Goal: Task Accomplishment & Management: Manage account settings

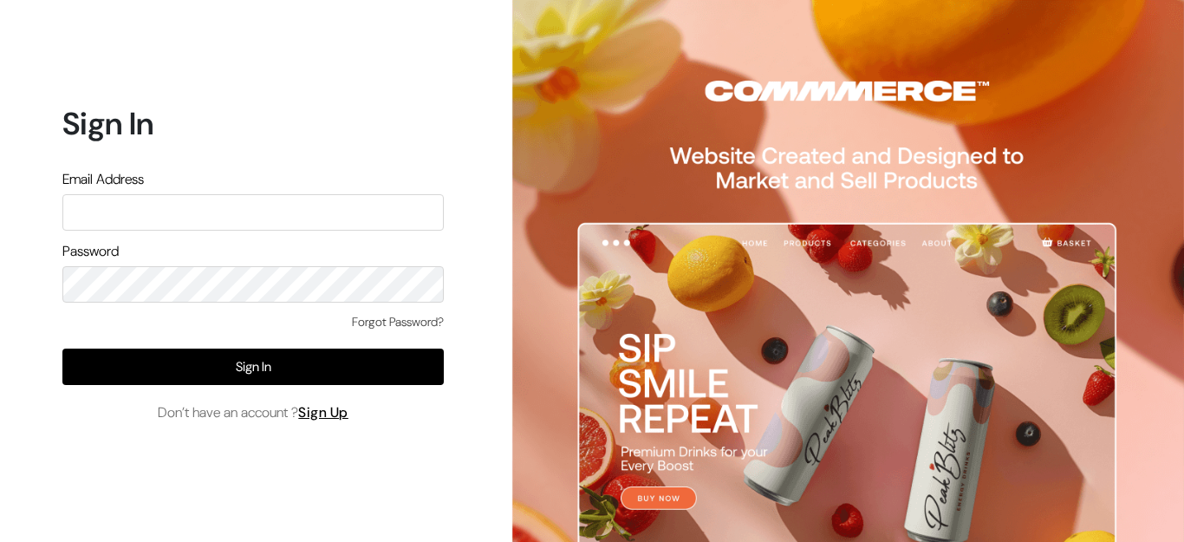
click at [209, 217] on input "text" at bounding box center [252, 212] width 381 height 36
type input "bangerji@gmail.com"
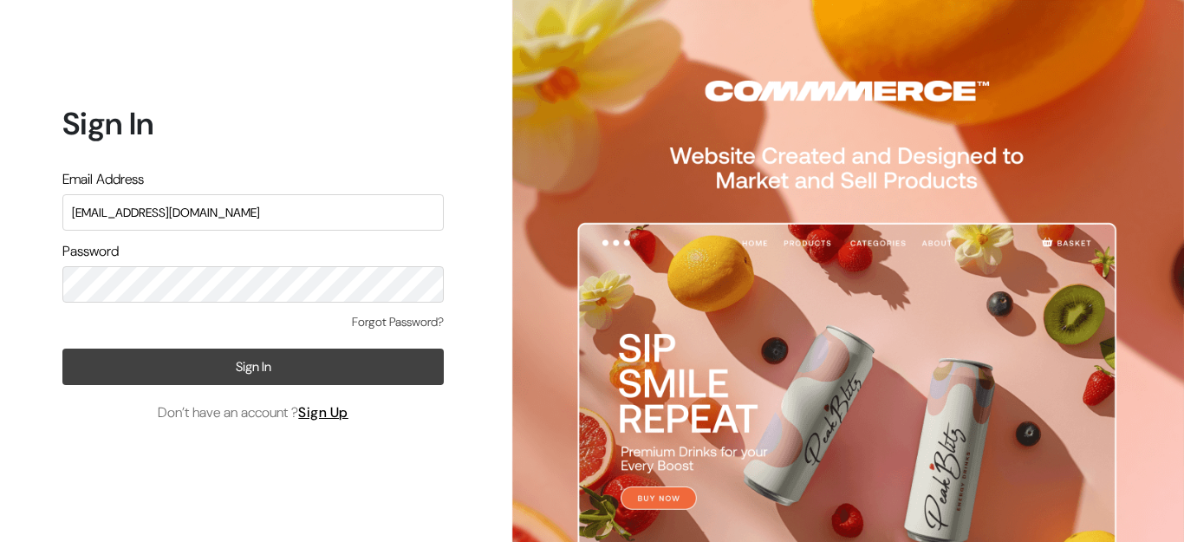
click at [244, 353] on button "Sign In" at bounding box center [252, 366] width 381 height 36
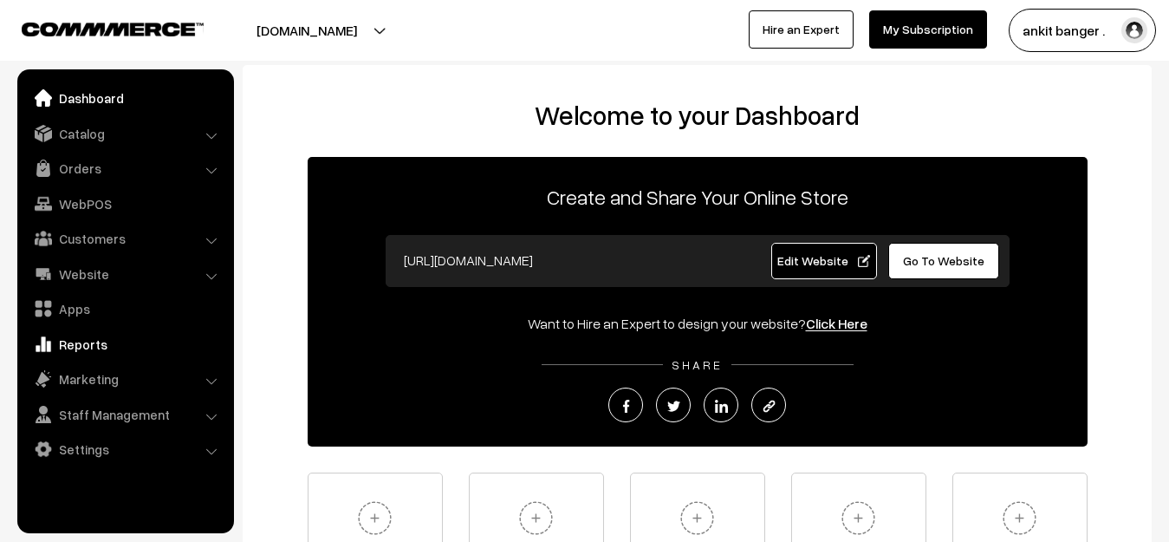
click at [70, 344] on link "Reports" at bounding box center [125, 343] width 206 height 31
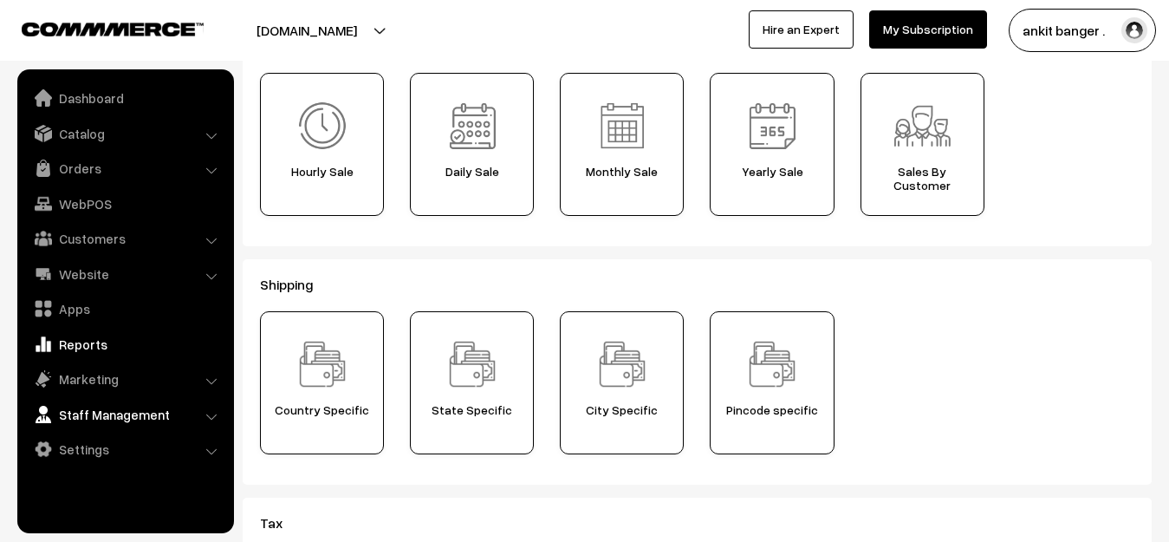
scroll to position [173, 0]
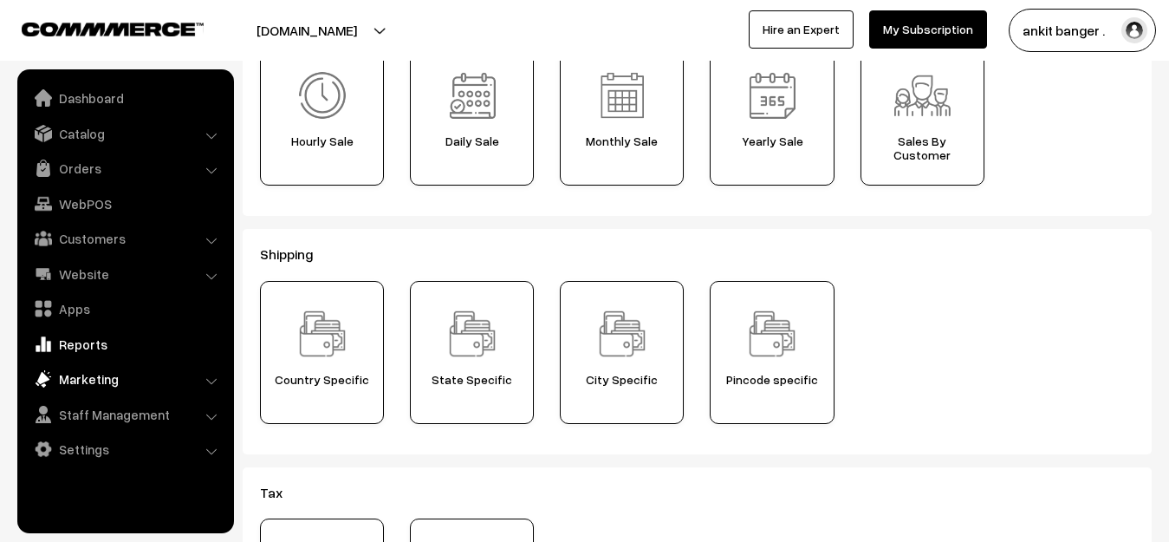
click at [93, 382] on link "Marketing" at bounding box center [125, 378] width 206 height 31
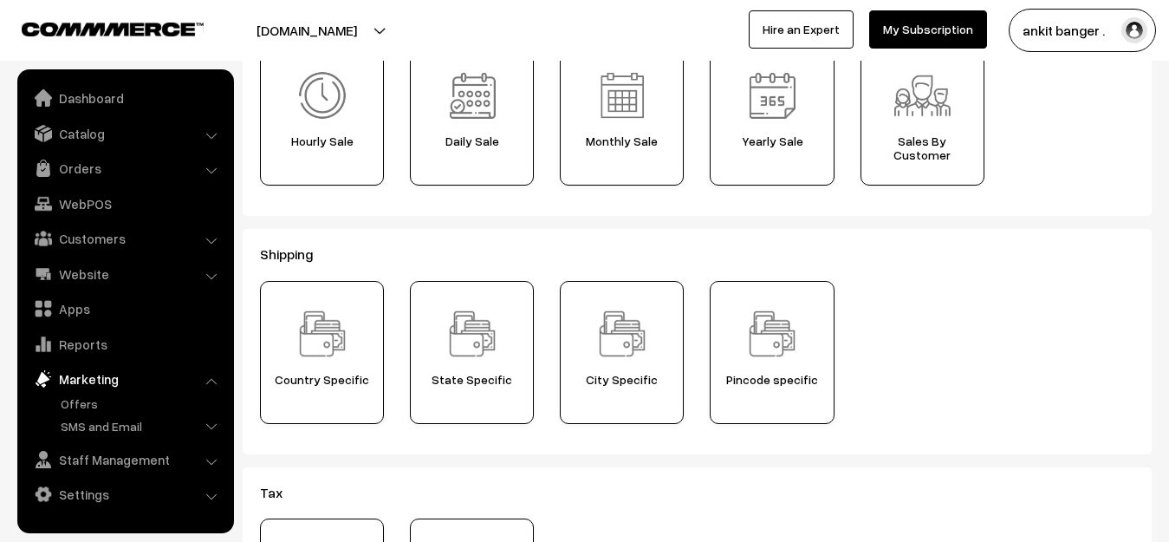
click at [81, 497] on link "Settings" at bounding box center [125, 493] width 206 height 31
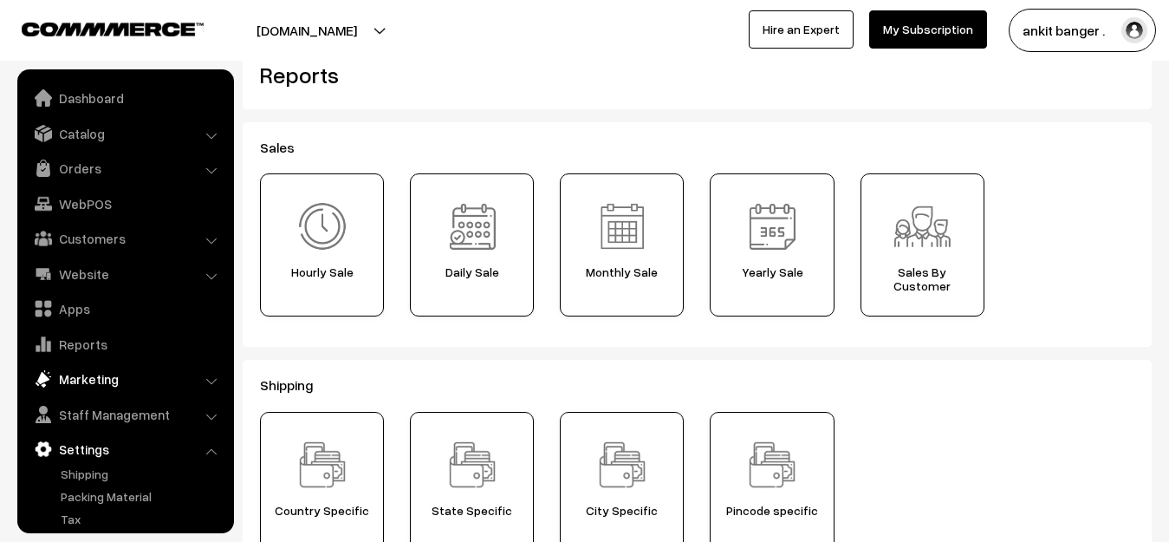
scroll to position [0, 0]
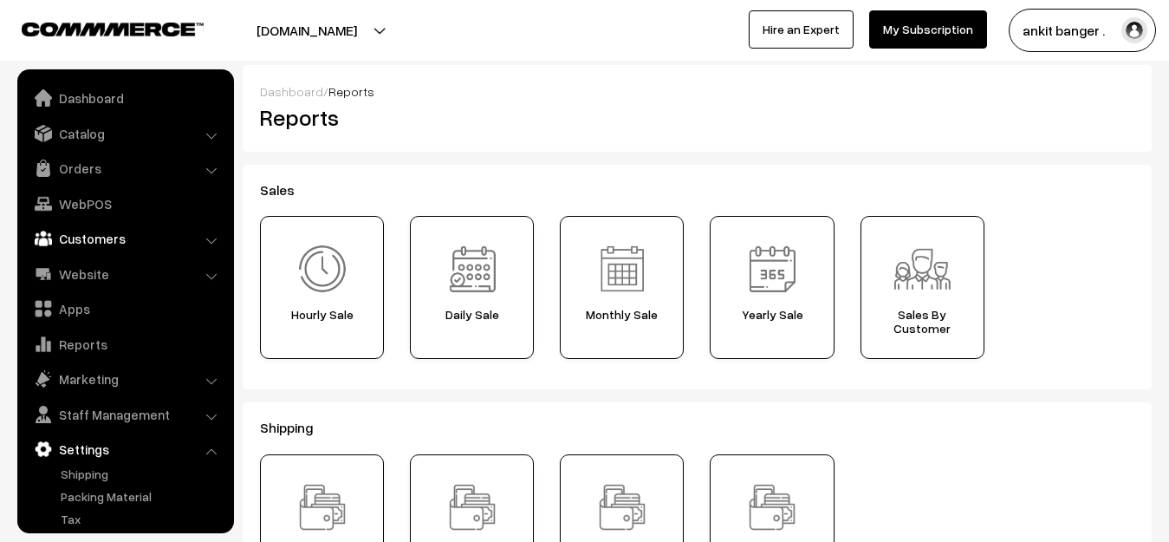
click at [161, 238] on link "Customers" at bounding box center [125, 238] width 206 height 31
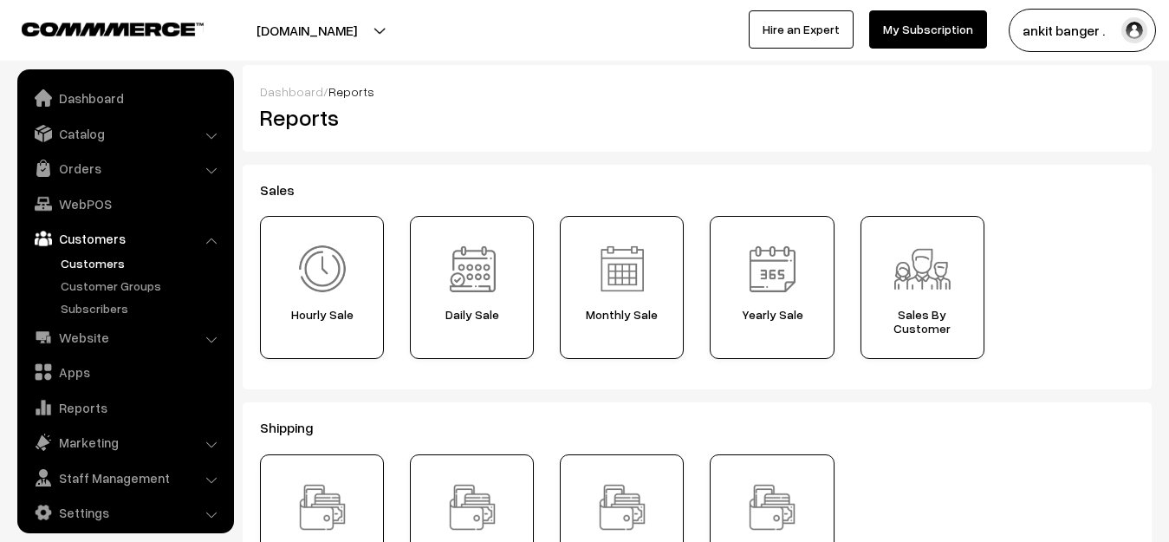
click at [108, 266] on link "Customers" at bounding box center [142, 263] width 172 height 18
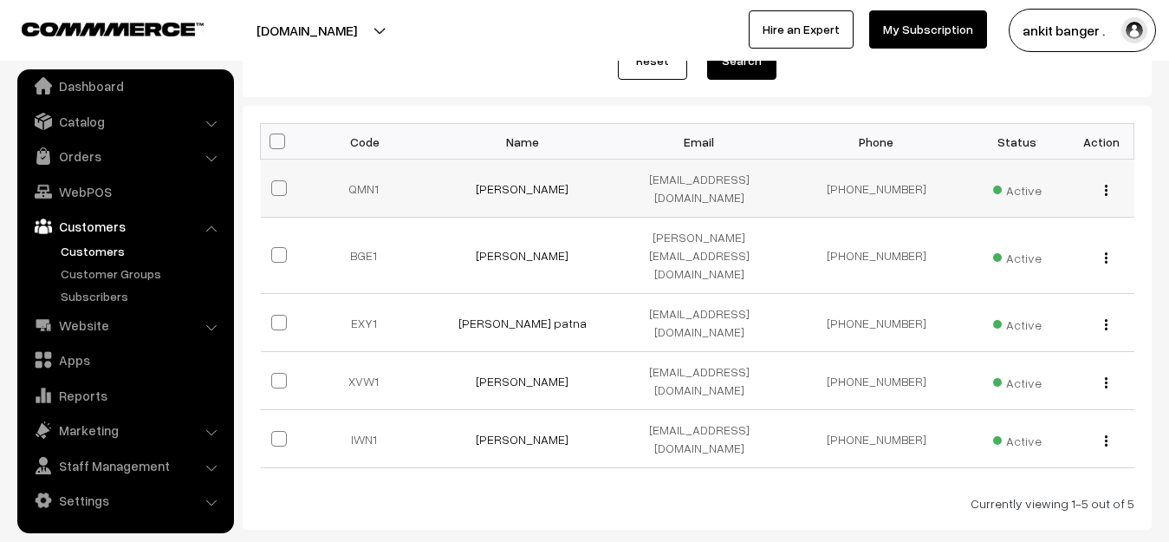
scroll to position [245, 0]
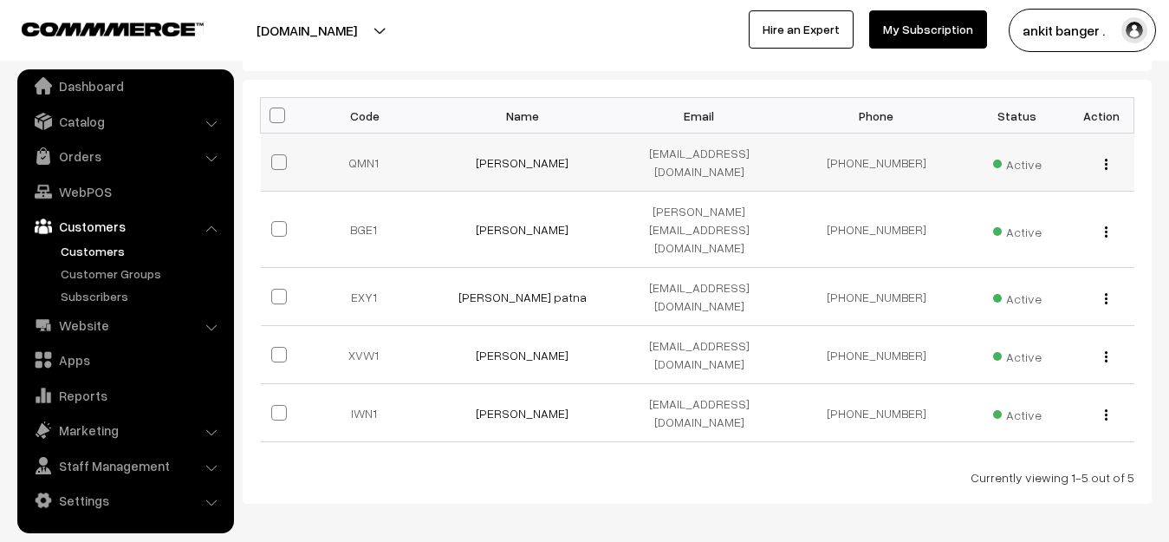
click at [1106, 159] on img "button" at bounding box center [1106, 164] width 3 height 11
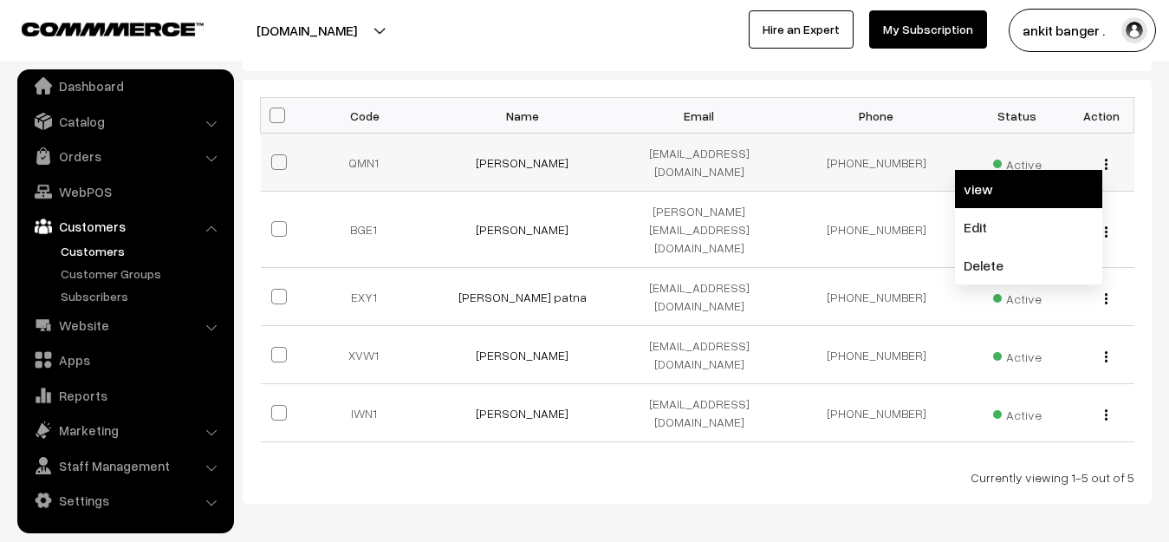
click at [1045, 176] on link "view" at bounding box center [1028, 189] width 147 height 38
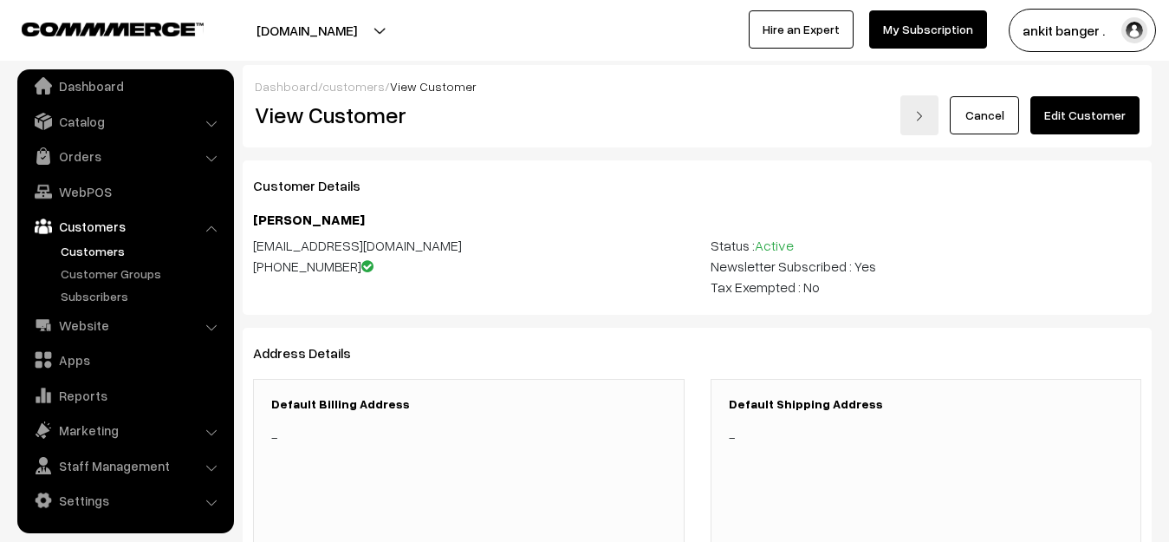
click at [94, 247] on link "Customers" at bounding box center [142, 251] width 172 height 18
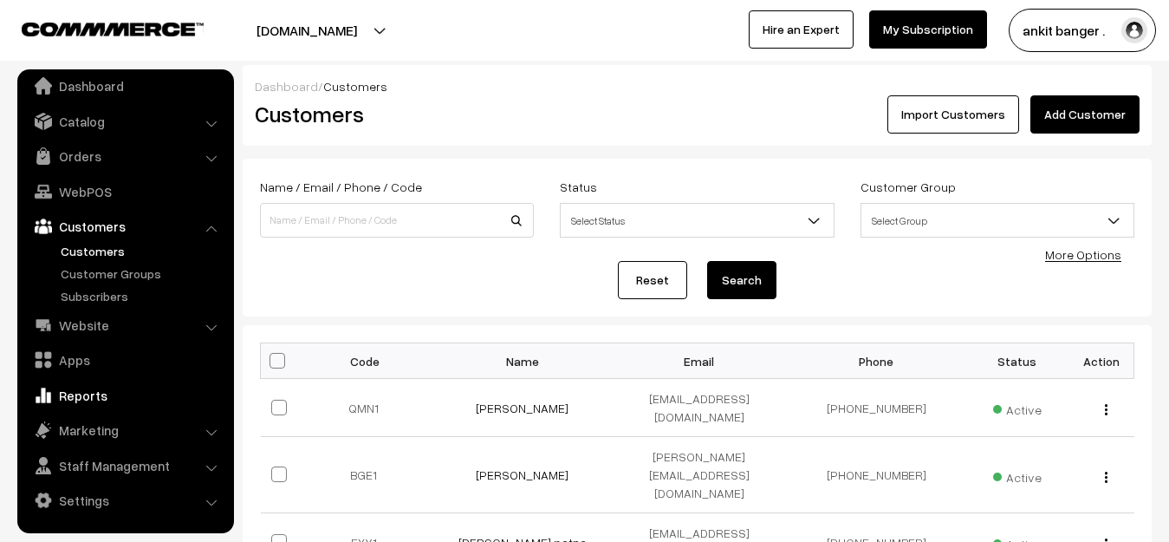
click at [85, 399] on link "Reports" at bounding box center [125, 395] width 206 height 31
